Goal: Transaction & Acquisition: Purchase product/service

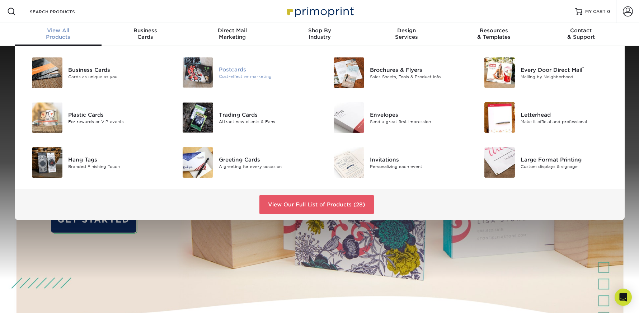
click at [198, 70] on img at bounding box center [198, 72] width 31 height 30
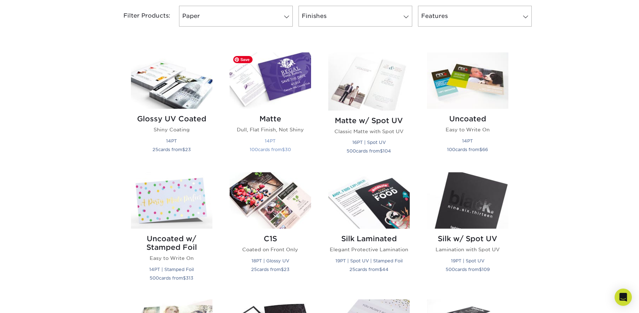
scroll to position [312, 0]
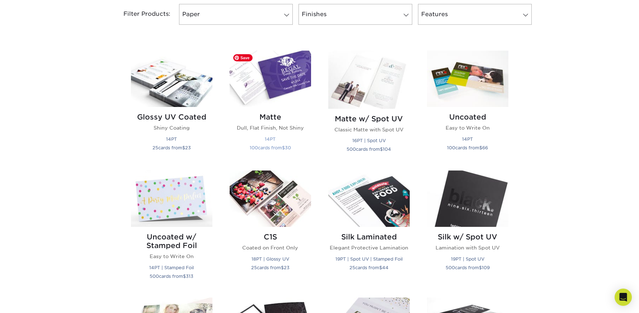
click at [265, 84] on img at bounding box center [270, 79] width 81 height 56
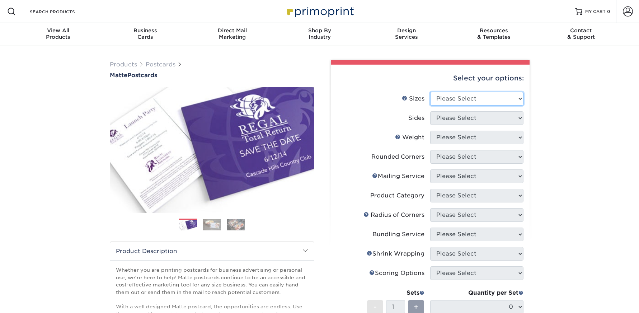
click at [476, 99] on select "Please Select 1.5" x 7" 2" x 4" 2" x 6" 2" x 7" 2" x 8" 2.12" x 5.5" 2.125" x 5…" at bounding box center [476, 99] width 93 height 14
click at [479, 96] on select "Please Select 1.5" x 7" 2" x 4" 2" x 6" 2" x 7" 2" x 8" 2.12" x 5.5" 2.125" x 5…" at bounding box center [476, 99] width 93 height 14
select select "4.25x5.50"
click at [430, 92] on select "Please Select 1.5" x 7" 2" x 4" 2" x 6" 2" x 7" 2" x 8" 2.12" x 5.5" 2.125" x 5…" at bounding box center [476, 99] width 93 height 14
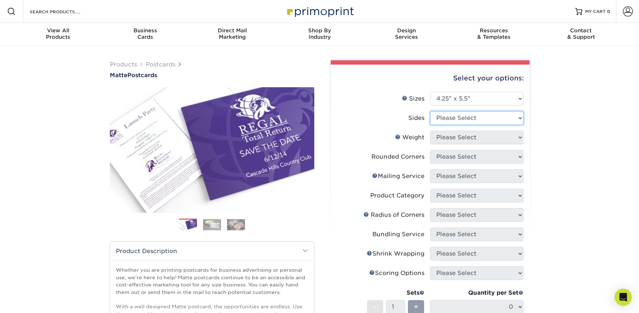
click at [467, 119] on select "Please Select Print Both Sides Print Front Only" at bounding box center [476, 118] width 93 height 14
select select "32d3c223-f82c-492b-b915-ba065a00862f"
click at [430, 111] on select "Please Select Print Both Sides Print Front Only" at bounding box center [476, 118] width 93 height 14
click at [469, 139] on select "Please Select 14PT 16PT" at bounding box center [476, 138] width 93 height 14
select select "14PT"
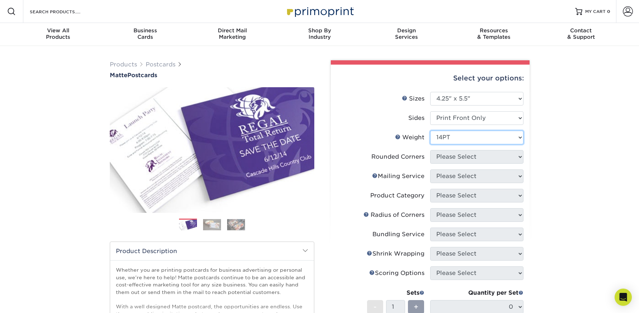
click at [430, 131] on select "Please Select 14PT 16PT" at bounding box center [476, 138] width 93 height 14
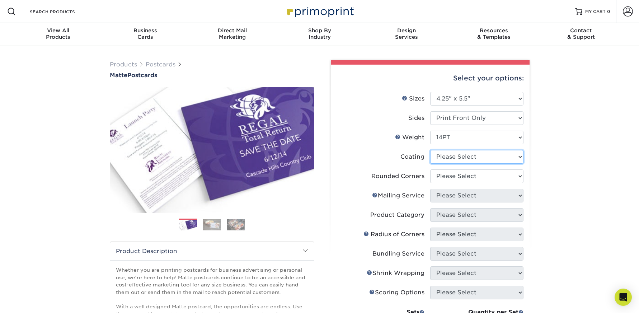
click at [466, 155] on select at bounding box center [476, 157] width 93 height 14
select select "121bb7b5-3b4d-429f-bd8d-bbf80e953313"
click at [430, 150] on select at bounding box center [476, 157] width 93 height 14
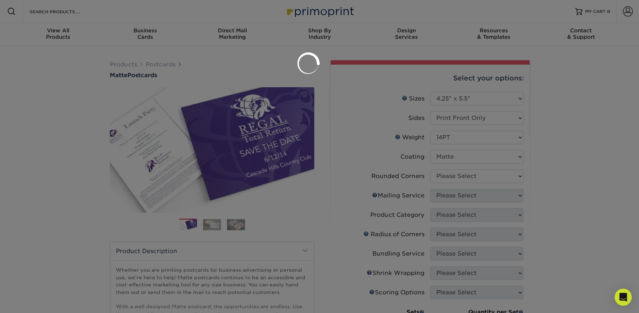
click at [462, 177] on div at bounding box center [319, 156] width 639 height 313
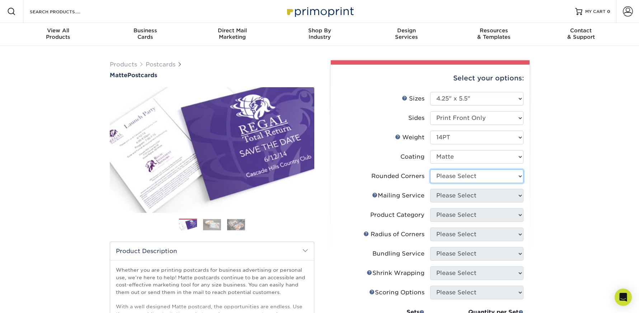
click at [459, 179] on select "Please Select Yes - Round 4 Corners No" at bounding box center [476, 176] width 93 height 14
select select "0"
click at [430, 169] on select "Please Select Yes - Round 4 Corners No" at bounding box center [476, 176] width 93 height 14
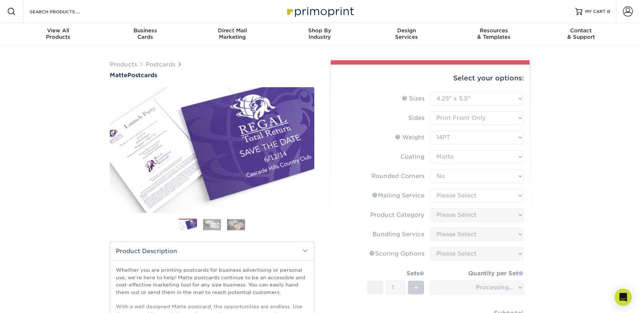
drag, startPoint x: 457, startPoint y: 193, endPoint x: 454, endPoint y: 190, distance: 4.1
click at [457, 193] on form "Sizes Help Sizes Please Select 1.5" x 7" 2" x 4" 2" x 6" 2" x 7" 2" x 8" 2.12" …" at bounding box center [430, 224] width 187 height 264
click at [456, 197] on form "Sizes Help Sizes Please Select 1.5" x 7" 2" x 4" 2" x 6" 2" x 7" 2" x 8" 2.12" …" at bounding box center [430, 224] width 187 height 264
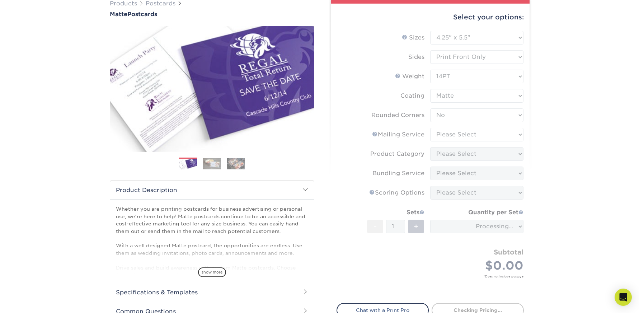
scroll to position [63, 0]
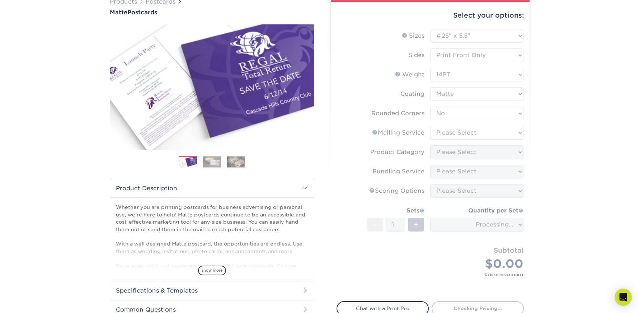
click at [470, 138] on form "Sizes Help Sizes Please Select 1.5" x 7" 2" x 4" 2" x 6" 2" x 7" 2" x 8" 2.12" …" at bounding box center [430, 161] width 187 height 264
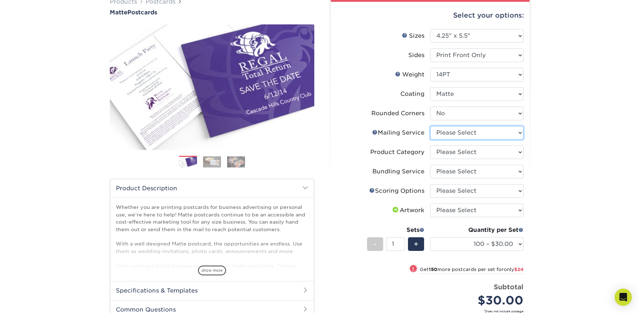
click at [471, 138] on select "Please Select No Direct Mailing Service No, I will mail/stamp/imprint Direct Ma…" at bounding box center [476, 133] width 93 height 14
select select "3e5e9bdd-d78a-4c28-a41d-fe1407925ca6"
click at [430, 126] on select "Please Select No Direct Mailing Service No, I will mail/stamp/imprint Direct Ma…" at bounding box center [476, 133] width 93 height 14
click at [459, 151] on select "Please Select Postcards" at bounding box center [476, 152] width 93 height 14
select select "9b7272e0-d6c8-4c3c-8e97-d3a1bcdab858"
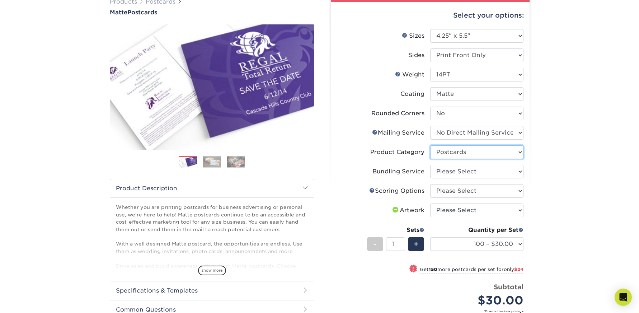
click at [430, 145] on select "Please Select Postcards" at bounding box center [476, 152] width 93 height 14
click at [459, 173] on select "Please Select No Bundling Services Yes, Bundles of 50 (+2 Days) Yes, Bundles of…" at bounding box center [476, 172] width 93 height 14
select select "58689abb-25c0-461c-a4c3-a80b627d6649"
click at [430, 165] on select "Please Select No Bundling Services Yes, Bundles of 50 (+2 Days) Yes, Bundles of…" at bounding box center [476, 172] width 93 height 14
click at [470, 194] on select "Please Select No Scoring One Score Score in Half" at bounding box center [476, 191] width 93 height 14
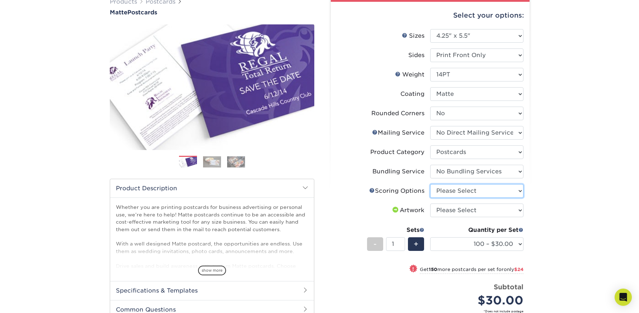
select select "16ebe401-5398-422d-8cb0-f3adbb82deb5"
click at [430, 184] on select "Please Select No Scoring One Score Score in Half" at bounding box center [476, 191] width 93 height 14
click at [470, 215] on select "Please Select I will upload files I need a design - $150" at bounding box center [476, 211] width 93 height 14
select select "upload"
click at [430, 204] on select "Please Select I will upload files I need a design - $150" at bounding box center [476, 211] width 93 height 14
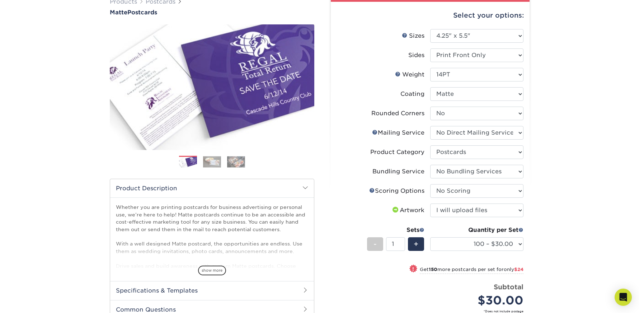
click at [567, 228] on div "Products Postcards Matte Postcards Next $" at bounding box center [319, 202] width 639 height 438
click at [491, 241] on select "100 – $30.00 250 – $54.00 500 – $64.00 1000 – $73.00 2500 – $149.00 5000 – $222…" at bounding box center [476, 244] width 93 height 14
click at [555, 206] on div "Products Postcards Matte Postcards Next $" at bounding box center [319, 202] width 639 height 438
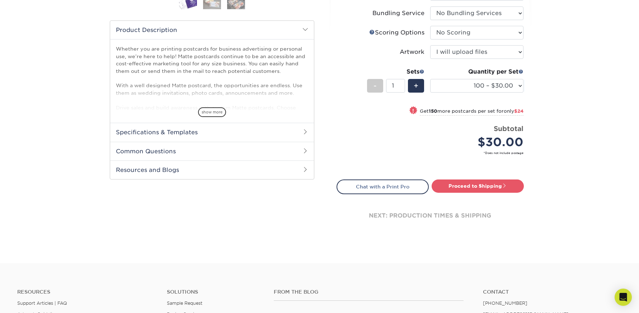
scroll to position [239, 0]
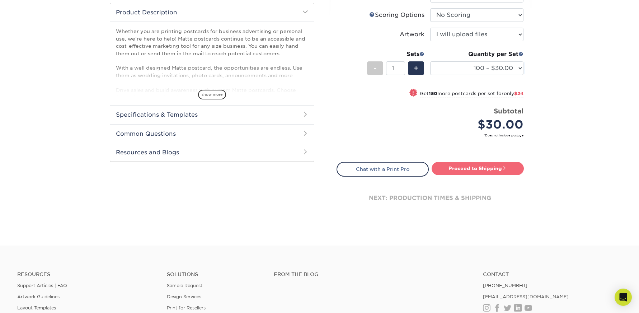
click at [470, 170] on link "Proceed to Shipping" at bounding box center [478, 168] width 92 height 13
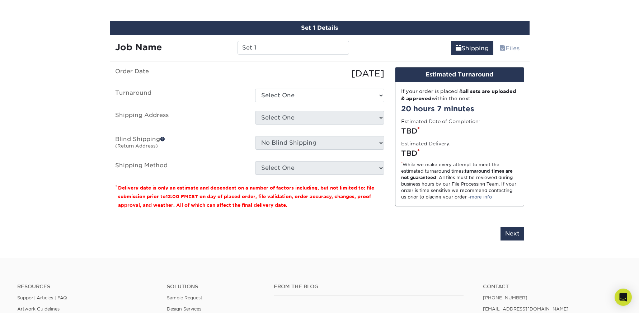
scroll to position [420, 0]
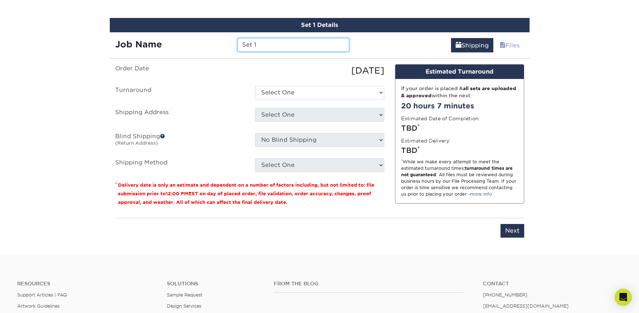
drag, startPoint x: 264, startPoint y: 46, endPoint x: 108, endPoint y: 47, distance: 156.5
click at [199, 42] on div "Job Name Set 1" at bounding box center [232, 45] width 245 height 14
type input "LA post card"
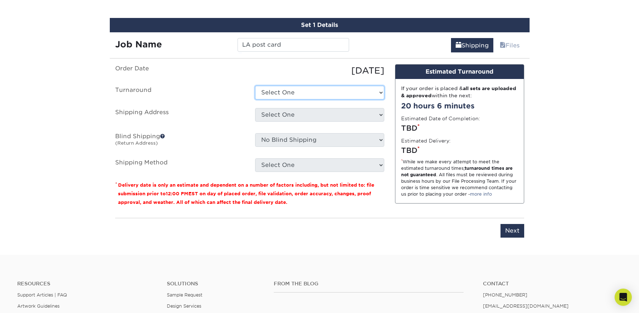
click at [288, 97] on select "Select One 2-4 Business Days 2 Day Next Business Day" at bounding box center [319, 93] width 129 height 14
select select "a510fdc5-545b-4f02-8e4c-d9fba7952796"
click at [255, 86] on select "Select One 2-4 Business Days 2 Day Next Business Day" at bounding box center [319, 93] width 129 height 14
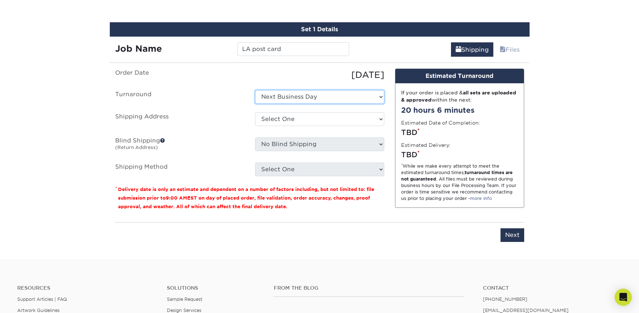
scroll to position [416, 0]
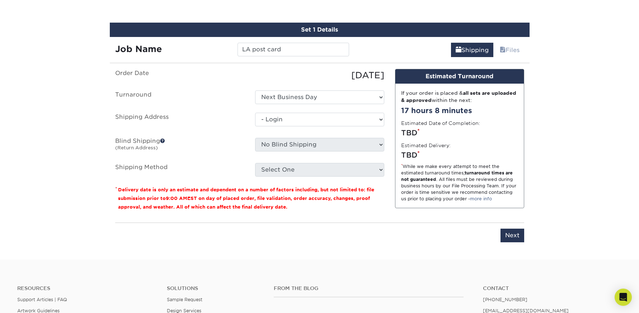
click at [255, 126] on select "Select One + Add New Address - Login" at bounding box center [319, 120] width 129 height 14
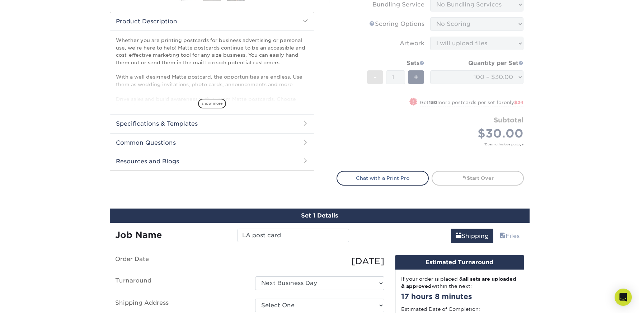
scroll to position [0, 0]
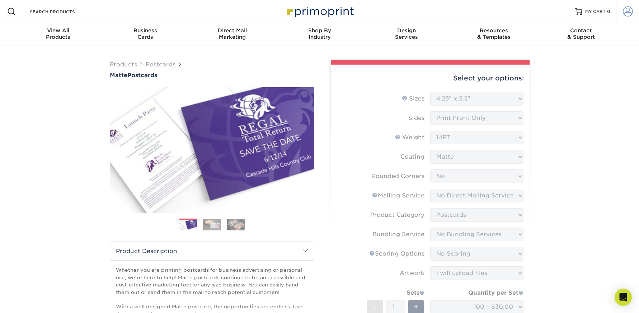
click at [632, 10] on span at bounding box center [628, 11] width 10 height 10
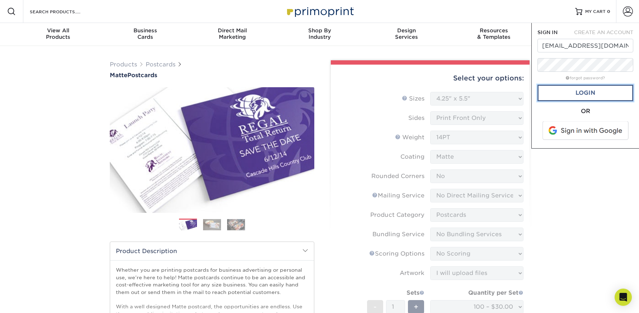
click at [593, 92] on link "Login" at bounding box center [586, 93] width 96 height 17
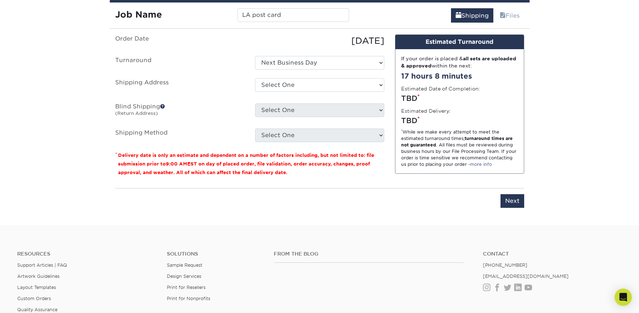
scroll to position [433, 0]
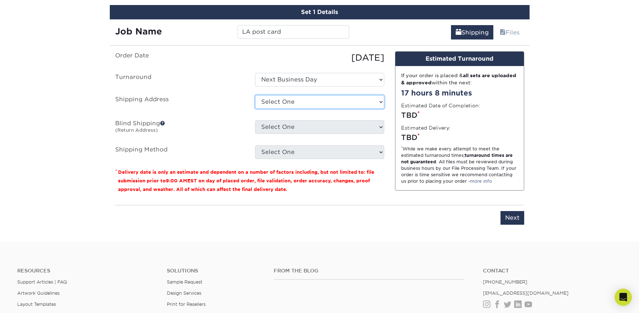
click at [348, 102] on select "Select One 331 CLEVELAND ST, CLEARWATER, FL 925 ANDERSON FRANKTON RD, ANDERSON,…" at bounding box center [319, 102] width 129 height 14
select select "newaddress"
click at [255, 95] on select "Select One 331 CLEVELAND ST, CLEARWATER, FL 925 ANDERSON FRANKTON RD, ANDERSON,…" at bounding box center [319, 102] width 129 height 14
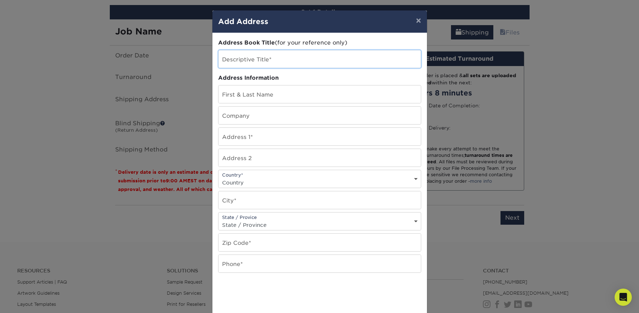
click at [253, 61] on input "text" at bounding box center [320, 59] width 202 height 18
type input "LA Address"
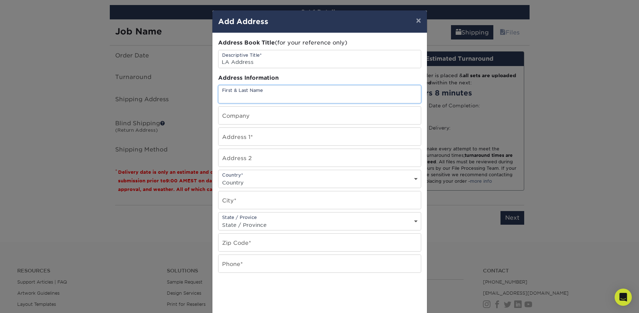
paste input "c/o [PERSON_NAME] for M4M"
type input "c/o [PERSON_NAME] for M4M"
click at [276, 120] on input "text" at bounding box center [320, 116] width 202 height 18
type input "[US_STATE][GEOGRAPHIC_DATA]"
paste input "110 E. 9th Street, Suite A200 Los Angeles, CA 90079"
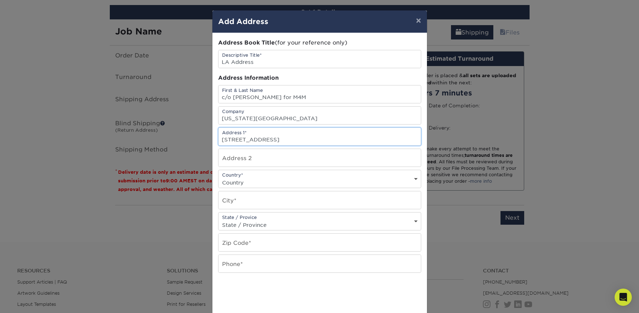
drag, startPoint x: 278, startPoint y: 140, endPoint x: 416, endPoint y: 139, distance: 138.9
click at [416, 139] on input "110 E. 9th Street, Suite A200 Los Angeles, CA 90079" at bounding box center [320, 137] width 202 height 18
type input "110 E. 9th St."
paste input "Suite A200 Los Angeles, CA 90079"
drag, startPoint x: 256, startPoint y: 162, endPoint x: 390, endPoint y: 163, distance: 133.9
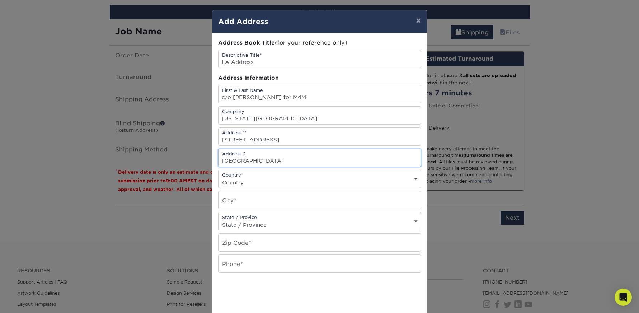
click at [391, 163] on input "Suite A200 Los Angeles, CA 90079" at bounding box center [320, 158] width 202 height 18
type input "Suite A200"
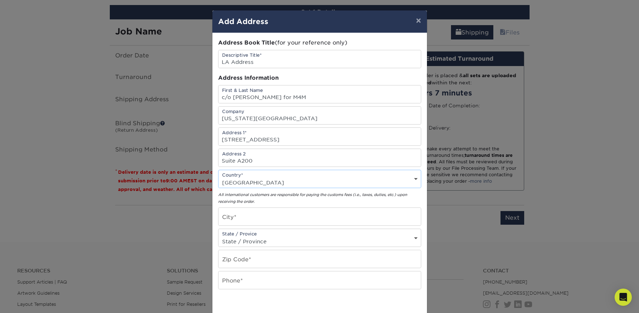
click at [366, 176] on div "Country* Country United States Canada ----------------------------- Afghanistan…" at bounding box center [319, 179] width 203 height 18
click at [350, 180] on select "Country United States Canada ----------------------------- Afghanistan Albania …" at bounding box center [320, 182] width 202 height 10
select select "US"
click at [219, 177] on select "Country United States Canada ----------------------------- Afghanistan Albania …" at bounding box center [320, 182] width 202 height 10
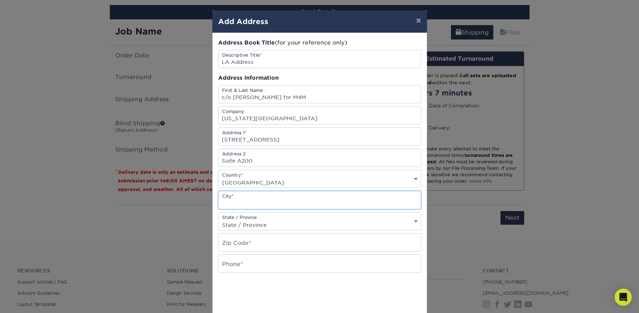
click at [266, 203] on input "text" at bounding box center [320, 200] width 202 height 18
paste input "os Angeles, CA 90079"
type input "os Angeles, CA 90079"
type input "l"
type input "Los Angeles"
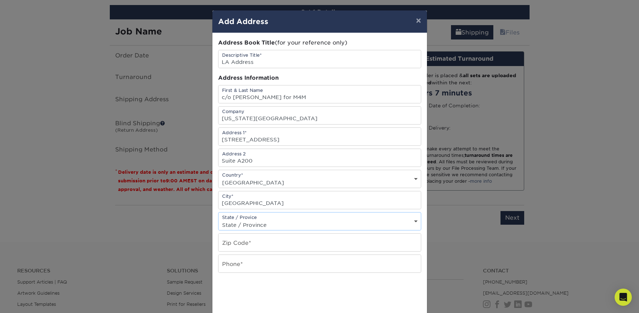
select select "CA"
paste input "os Angeles, CA 90079"
type input "os Angeles, CA 90079"
drag, startPoint x: 265, startPoint y: 244, endPoint x: 177, endPoint y: 244, distance: 88.3
click at [177, 244] on div "× Add Address Address Book Title (for your reference only) Descriptive Title* L…" at bounding box center [319, 156] width 639 height 313
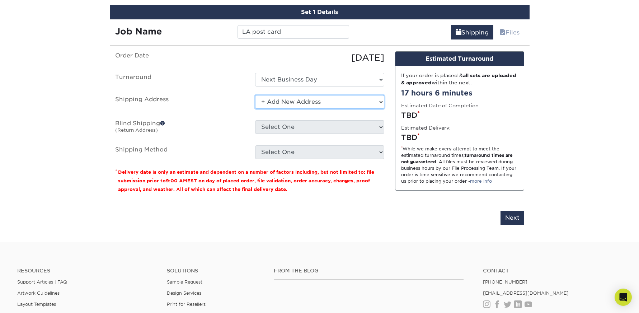
click at [306, 103] on select "Select One 331 CLEVELAND ST, CLEARWATER, FL 925 ANDERSON FRANKTON RD, ANDERSON,…" at bounding box center [319, 102] width 129 height 14
click at [255, 95] on select "Select One 331 CLEVELAND ST, CLEARWATER, FL 925 ANDERSON FRANKTON RD, ANDERSON,…" at bounding box center [319, 102] width 129 height 14
click at [311, 101] on select "Select One 331 CLEVELAND ST, CLEARWATER, FL 925 ANDERSON FRANKTON RD, ANDERSON,…" at bounding box center [319, 102] width 129 height 14
click at [255, 95] on select "Select One 331 CLEVELAND ST, CLEARWATER, FL 925 ANDERSON FRANKTON RD, ANDERSON,…" at bounding box center [319, 102] width 129 height 14
click at [286, 101] on select "Select One 331 CLEVELAND ST, CLEARWATER, FL 925 ANDERSON FRANKTON RD, ANDERSON,…" at bounding box center [319, 102] width 129 height 14
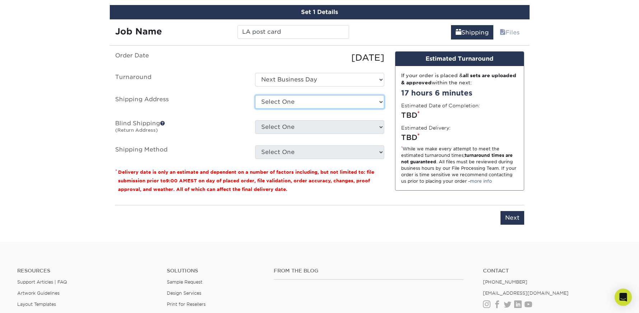
click at [255, 95] on select "Select One 331 CLEVELAND ST, CLEARWATER, FL 925 ANDERSON FRANKTON RD, ANDERSON,…" at bounding box center [319, 102] width 129 height 14
click at [303, 101] on select "Select One 331 CLEVELAND ST, CLEARWATER, FL 925 ANDERSON FRANKTON RD, ANDERSON,…" at bounding box center [319, 102] width 129 height 14
select select "newaddress"
click at [255, 95] on select "Select One 331 CLEVELAND ST, CLEARWATER, FL 925 ANDERSON FRANKTON RD, ANDERSON,…" at bounding box center [319, 102] width 129 height 14
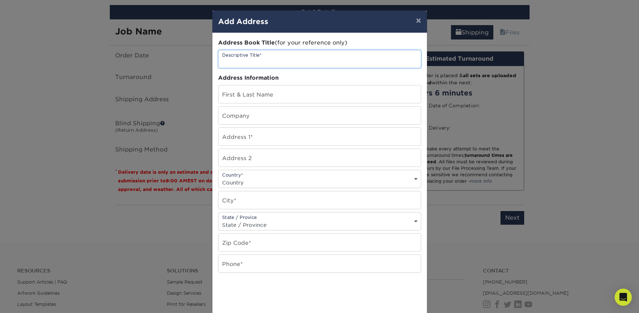
click at [269, 62] on input "text" at bounding box center [320, 59] width 202 height 18
type input "Los Angeles"
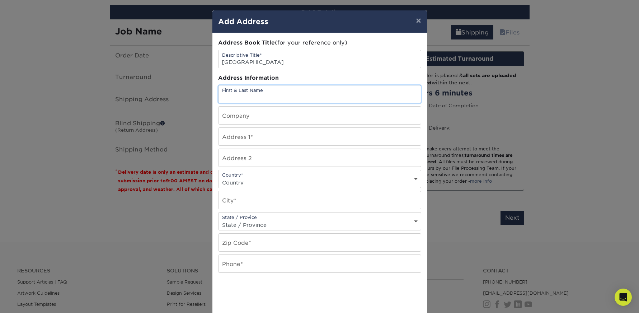
paste input "c/o [PERSON_NAME] for M4M"
type input "c/o [PERSON_NAME] for M4M"
click at [303, 135] on input "text" at bounding box center [320, 137] width 202 height 18
paste input "110 E. 9th Street"
type input "110 E. 9th Street"
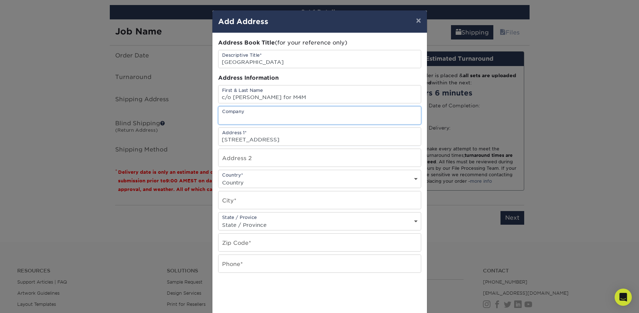
click at [315, 113] on input "text" at bounding box center [320, 116] width 202 height 18
type input "[US_STATE][GEOGRAPHIC_DATA]"
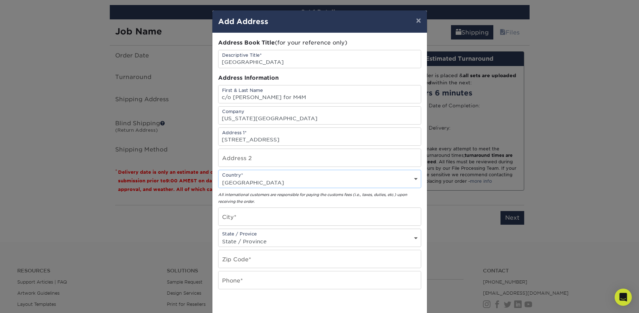
click at [299, 178] on select "Country United States Canada ----------------------------- Afghanistan Albania …" at bounding box center [320, 182] width 202 height 10
select select "US"
click at [219, 177] on select "Country United States Canada ----------------------------- Afghanistan Albania …" at bounding box center [320, 182] width 202 height 10
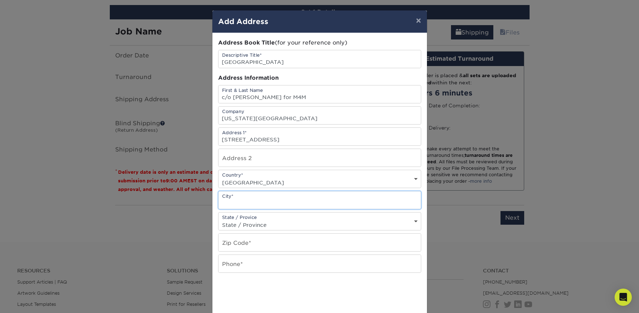
click at [261, 201] on input "text" at bounding box center [320, 200] width 202 height 18
type input "Los Angeles"
select select "CA"
paste input "90079"
type input "90079"
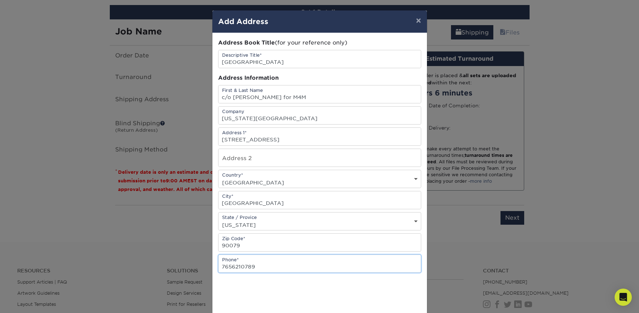
type input "7656210789"
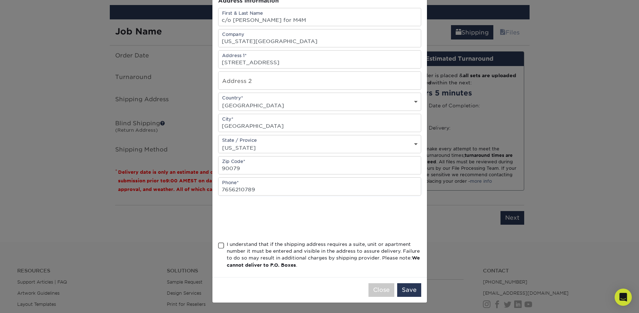
click at [266, 246] on div "I understand that if the shipping address requires a suite, unit or apartment n…" at bounding box center [324, 255] width 195 height 28
click at [0, 0] on input "I understand that if the shipping address requires a suite, unit or apartment n…" at bounding box center [0, 0] width 0 height 0
click at [414, 293] on button "Save" at bounding box center [409, 290] width 24 height 14
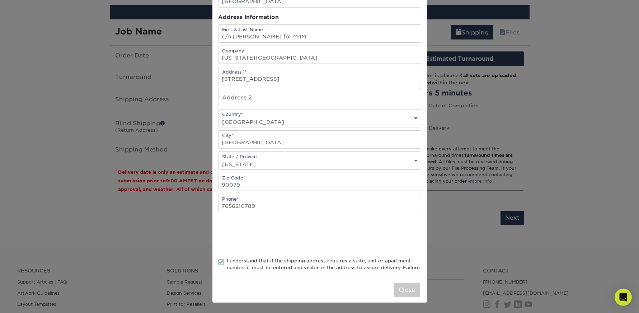
scroll to position [0, 0]
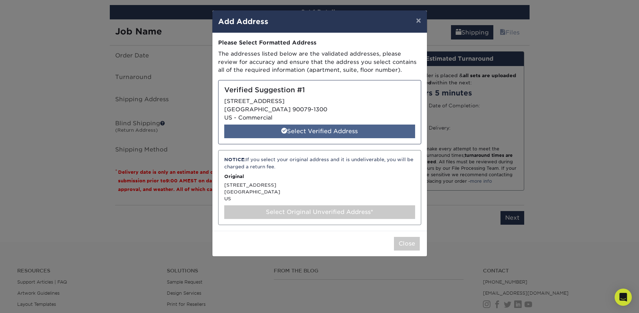
click at [333, 134] on div "Select Verified Address" at bounding box center [319, 132] width 191 height 14
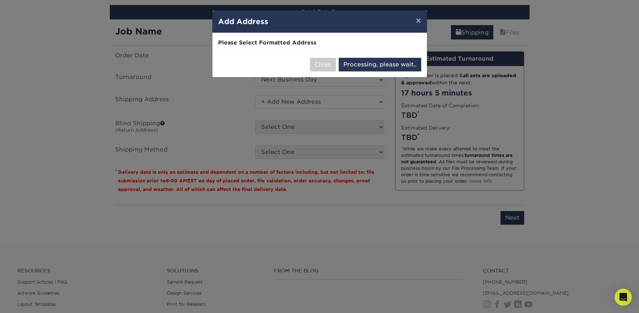
select select "286047"
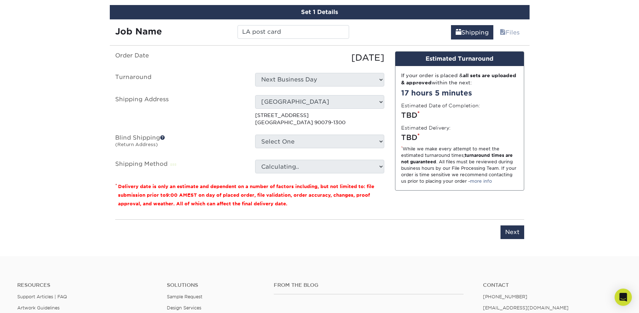
click at [325, 119] on p "110 E 9TH ST LOS ANGELES, CA 90079-1300" at bounding box center [319, 119] width 129 height 15
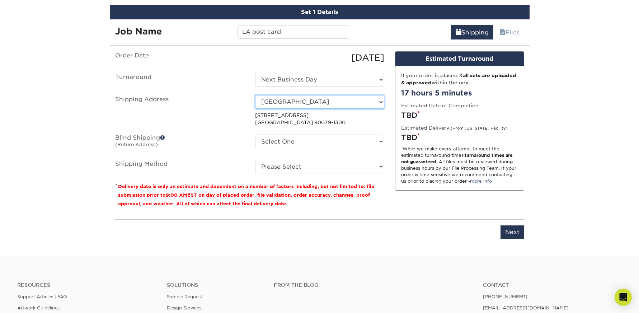
click at [351, 103] on select "Select One 331 CLEVELAND ST, CLEARWATER, FL 925 ANDERSON FRANKTON RD, ANDERSON,…" at bounding box center [319, 102] width 129 height 14
click at [255, 95] on select "Select One 331 CLEVELAND ST, CLEARWATER, FL 925 ANDERSON FRANKTON RD, ANDERSON,…" at bounding box center [319, 102] width 129 height 14
click at [340, 105] on select "Select One 331 CLEVELAND ST, CLEARWATER, FL 925 ANDERSON FRANKTON RD, ANDERSON,…" at bounding box center [319, 102] width 129 height 14
click at [255, 95] on select "Select One 331 CLEVELAND ST, CLEARWATER, FL 925 ANDERSON FRANKTON RD, ANDERSON,…" at bounding box center [319, 102] width 129 height 14
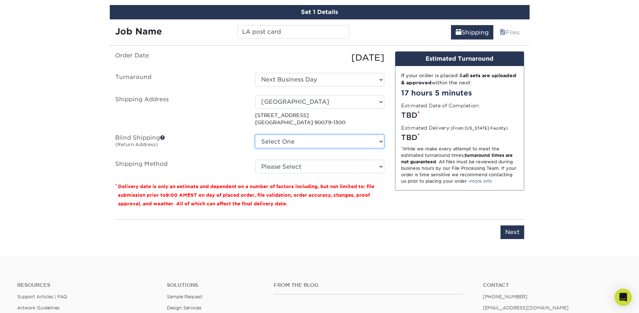
click at [277, 142] on select "Select One 331 CLEVELAND ST, CLEARWATER, FL 925 ANDERSON FRANKTON RD, ANDERSON,…" at bounding box center [319, 142] width 129 height 14
click at [255, 135] on select "Select One 331 CLEVELAND ST, CLEARWATER, FL 925 ANDERSON FRANKTON RD, ANDERSON,…" at bounding box center [319, 142] width 129 height 14
click at [285, 165] on select "Please Select Ground Shipping (+$16.21) 3 Day Shipping Service (+$19.95) 2 Day …" at bounding box center [319, 167] width 129 height 14
select select "03"
click at [255, 160] on select "Please Select Ground Shipping (+$16.21) 3 Day Shipping Service (+$19.95) 2 Day …" at bounding box center [319, 167] width 129 height 14
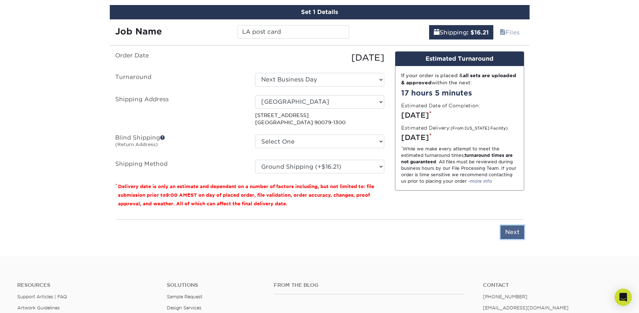
click at [505, 233] on input "Next" at bounding box center [513, 232] width 24 height 14
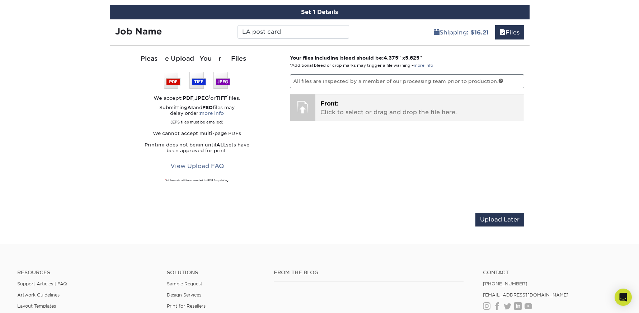
click at [380, 118] on div "Front: Click to select or drag and drop the file here. Choose file" at bounding box center [420, 107] width 209 height 27
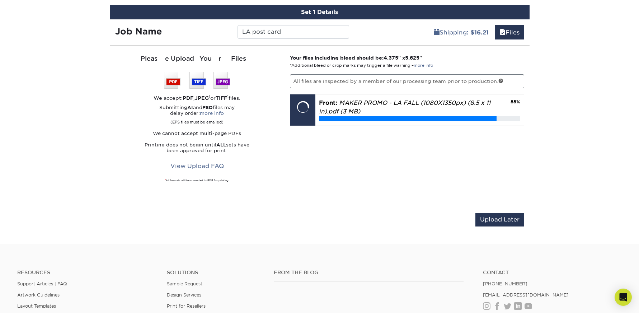
click at [504, 147] on div "Your files including bleed should be: 4.375 " x 5.625 " *Additional bleed or cr…" at bounding box center [407, 126] width 245 height 144
drag, startPoint x: 435, startPoint y: 57, endPoint x: 386, endPoint y: 57, distance: 48.8
click at [386, 57] on p "Your files including bleed should be: 4.375 " x 5.625 " *Additional bleed or cr…" at bounding box center [407, 61] width 234 height 15
copy strong "4.375 " x 5.625 ""
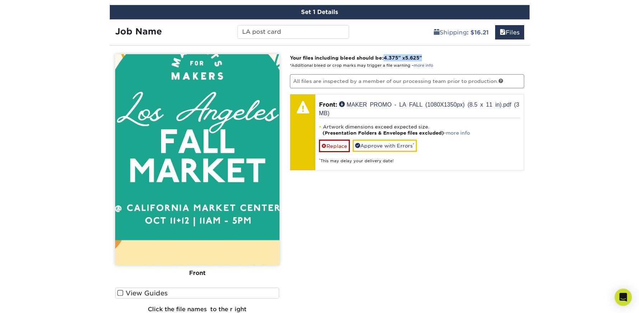
scroll to position [433, 0]
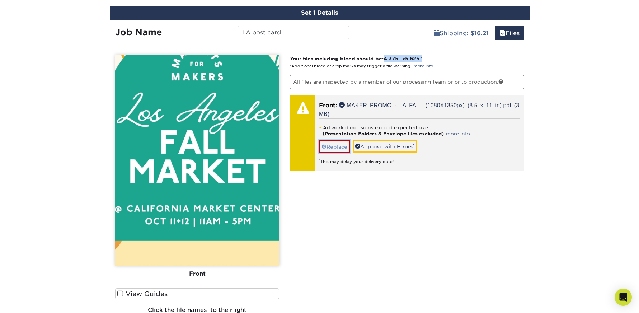
click at [338, 149] on link "Replace" at bounding box center [334, 146] width 31 height 13
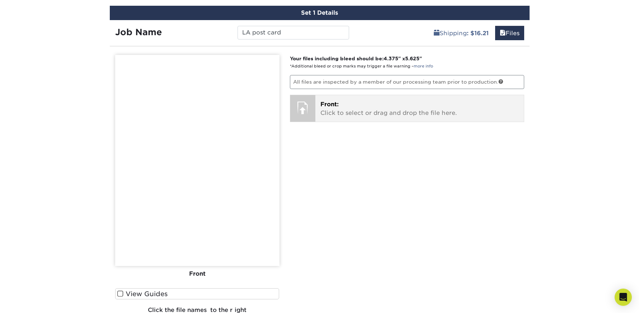
click at [362, 107] on p "Front: Click to select or drag and drop the file here." at bounding box center [420, 108] width 199 height 17
click at [381, 120] on div "Front: Click to select or drag and drop the file here. Choose file MAKER PROMO …" at bounding box center [420, 108] width 209 height 27
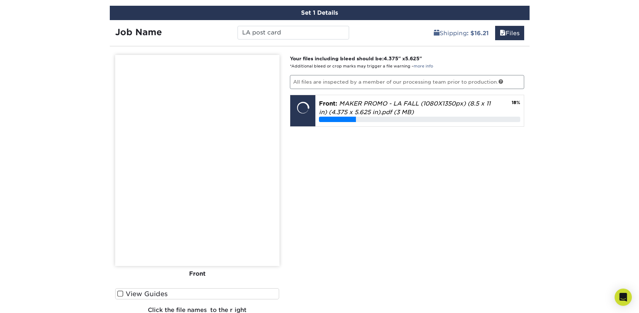
drag, startPoint x: 404, startPoint y: 183, endPoint x: 404, endPoint y: 177, distance: 5.8
click at [404, 183] on div "Your files including bleed should be: 4.375 " x 5.625 " *Additional bleed or cr…" at bounding box center [407, 190] width 245 height 271
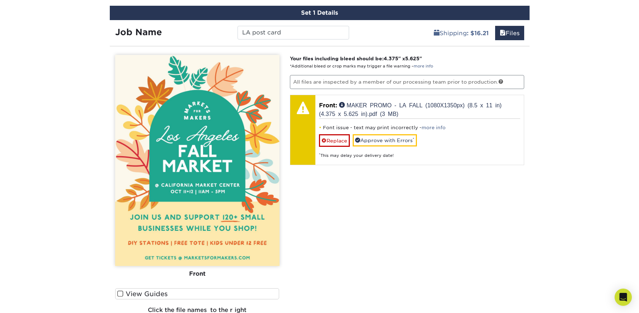
click at [397, 229] on div "Your files including bleed should be: 4.375 " x 5.625 " *Additional bleed or cr…" at bounding box center [407, 190] width 245 height 271
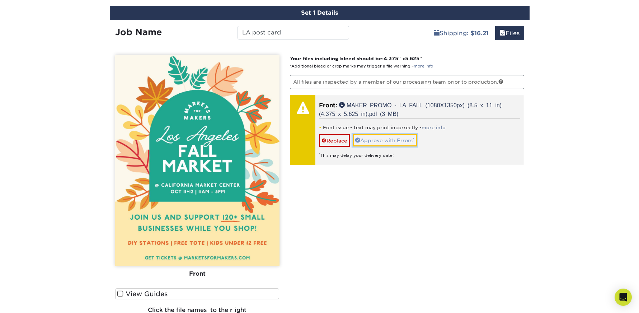
click at [382, 141] on link "Approve with Errors *" at bounding box center [385, 140] width 64 height 12
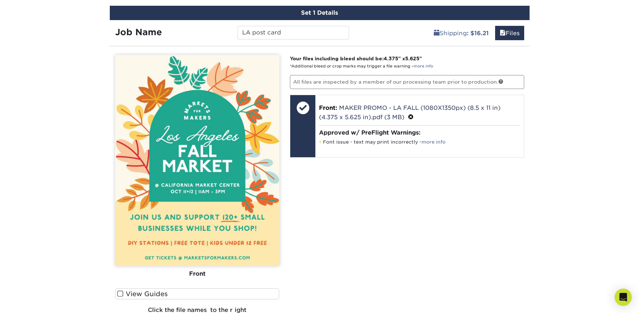
drag, startPoint x: 381, startPoint y: 234, endPoint x: 379, endPoint y: 231, distance: 4.0
click at [381, 235] on div "Your files including bleed should be: 4.375 " x 5.625 " *Additional bleed or cr…" at bounding box center [407, 190] width 245 height 271
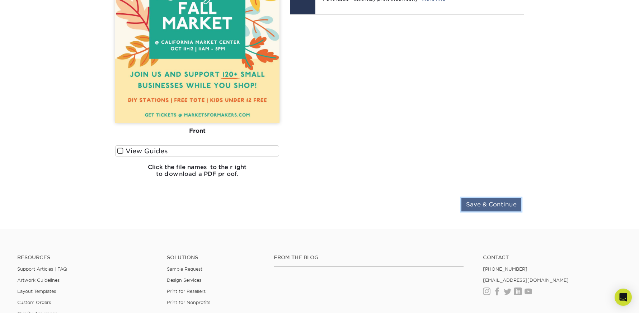
click at [490, 205] on input "Save & Continue" at bounding box center [492, 205] width 60 height 14
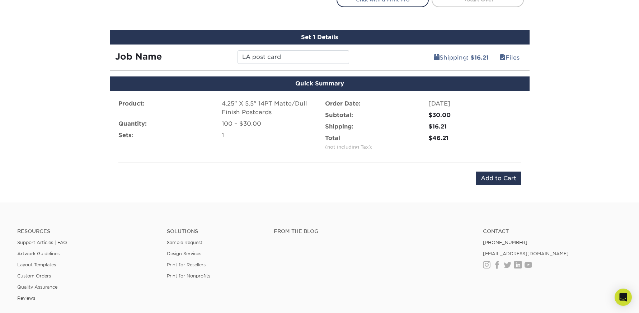
scroll to position [398, 0]
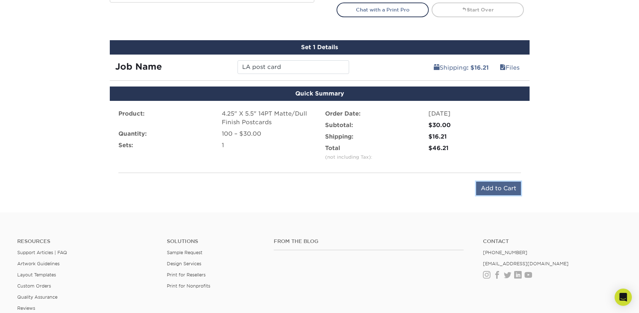
click at [503, 185] on input "Add to Cart" at bounding box center [498, 189] width 45 height 14
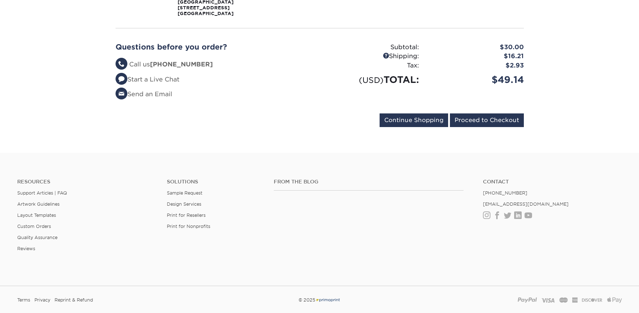
scroll to position [219, 0]
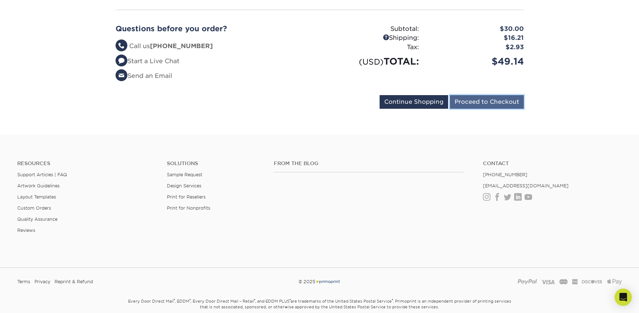
click at [492, 95] on input "Proceed to Checkout" at bounding box center [487, 102] width 74 height 14
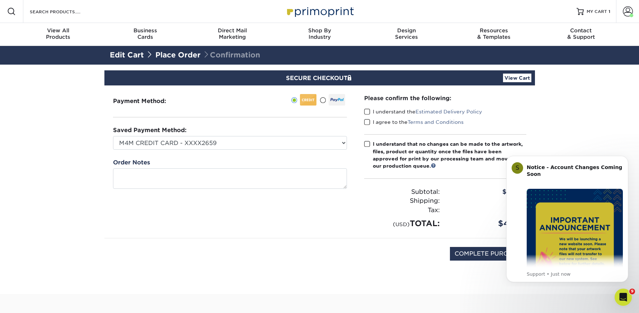
drag, startPoint x: 367, startPoint y: 112, endPoint x: 371, endPoint y: 126, distance: 14.5
click at [367, 112] on span at bounding box center [367, 111] width 6 height 7
click at [0, 0] on input "I understand the Estimated Delivery Policy" at bounding box center [0, 0] width 0 height 0
click at [369, 121] on span at bounding box center [367, 122] width 6 height 7
click at [0, 0] on input "I agree to the Terms and Conditions" at bounding box center [0, 0] width 0 height 0
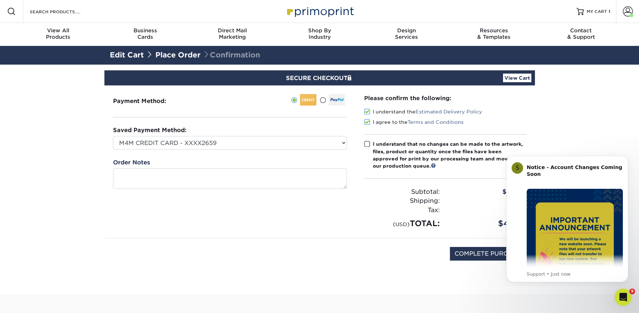
drag, startPoint x: 367, startPoint y: 144, endPoint x: 418, endPoint y: 175, distance: 59.7
click at [368, 144] on span at bounding box center [367, 144] width 6 height 7
click at [0, 0] on input "I understand that no changes can be made to the artwork, files, product or quan…" at bounding box center [0, 0] width 0 height 0
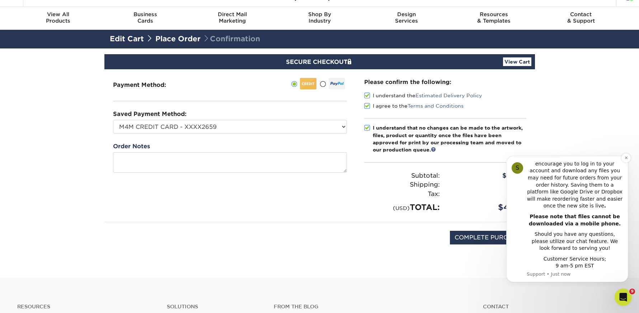
scroll to position [182, 0]
click at [493, 236] on input "COMPLETE PURCHASE" at bounding box center [490, 238] width 80 height 14
type input "PROCESSING, PLEASE WAIT..."
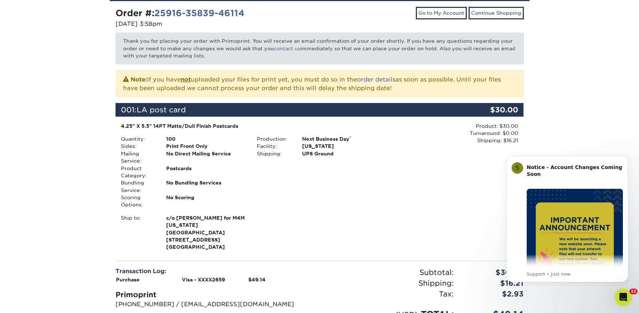
scroll to position [101, 0]
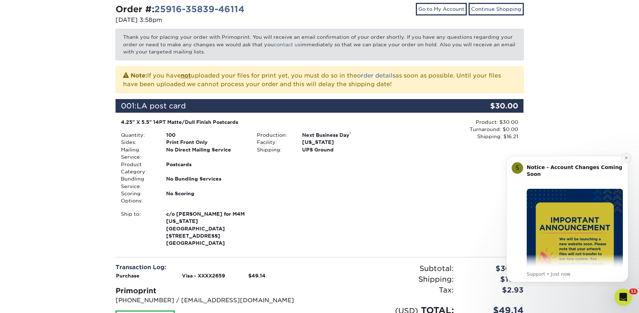
click at [628, 156] on icon "Dismiss notification" at bounding box center [627, 158] width 4 height 4
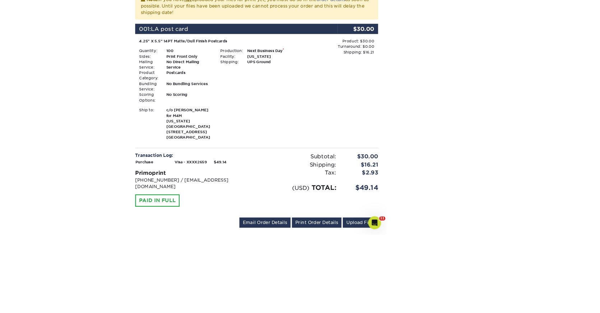
scroll to position [177, 0]
